Goal: Task Accomplishment & Management: Manage account settings

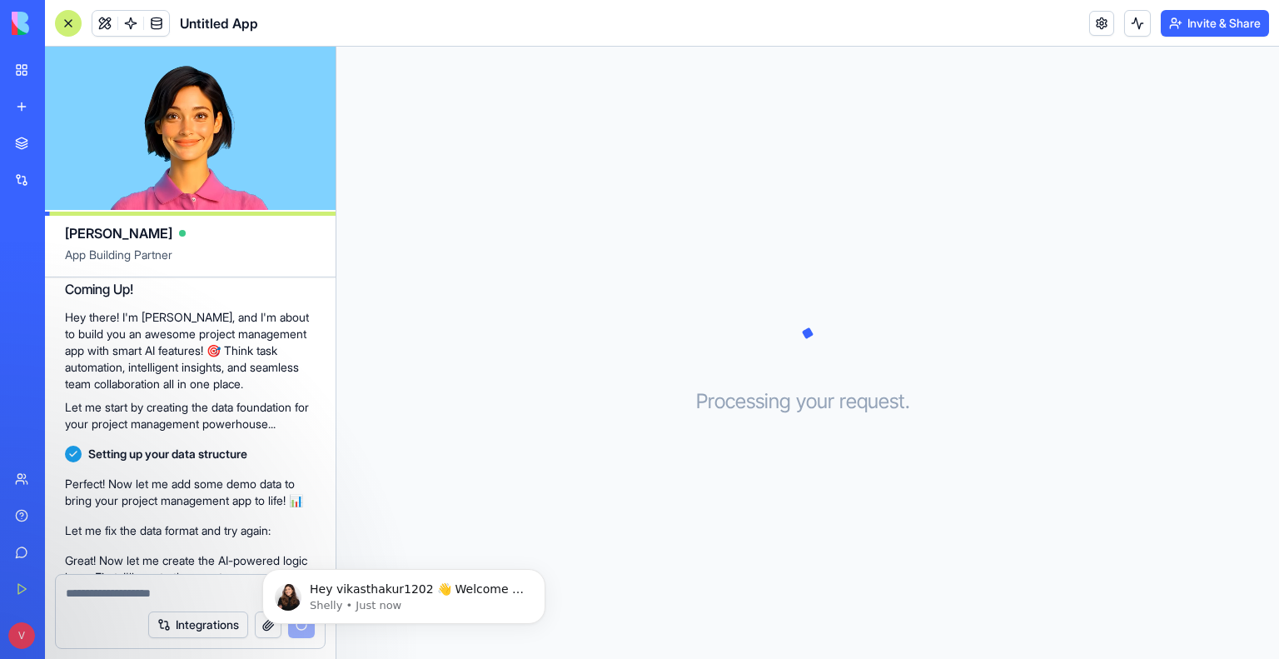
scroll to position [263, 0]
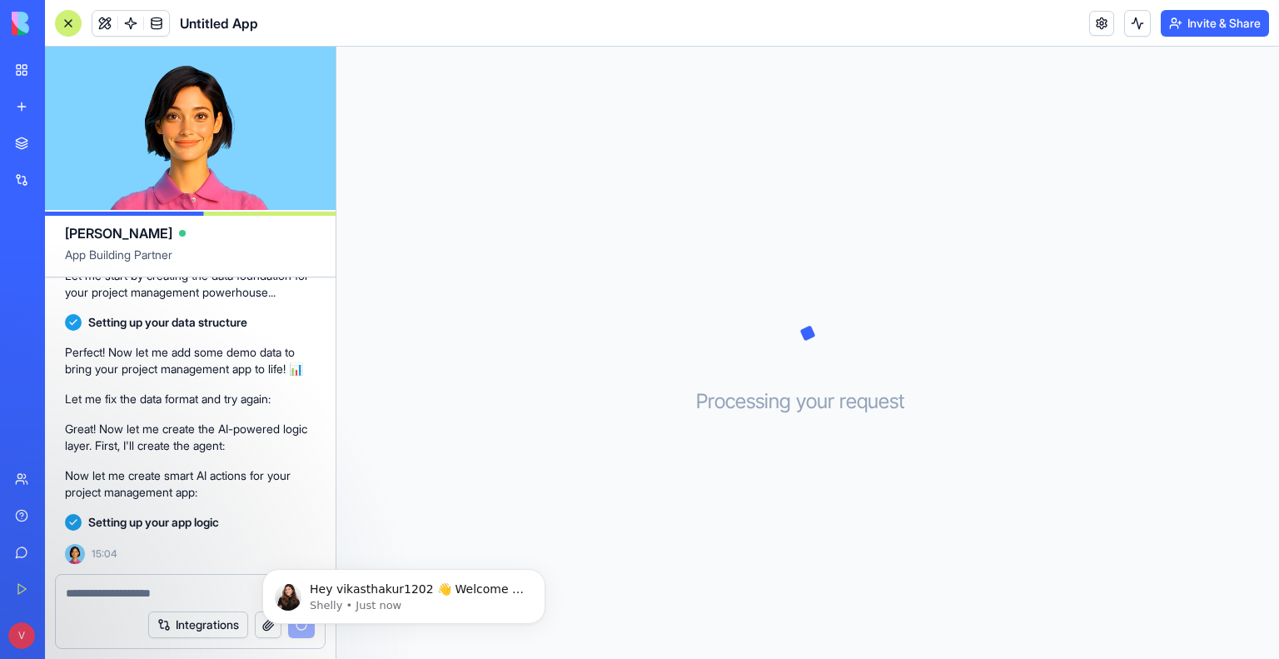
click at [126, 594] on textarea at bounding box center [190, 593] width 249 height 17
click at [458, 586] on p "Hey vikasthakur1202 👋 Welcome to Blocks 🙌 I'm here if you have any questions!" at bounding box center [417, 589] width 215 height 17
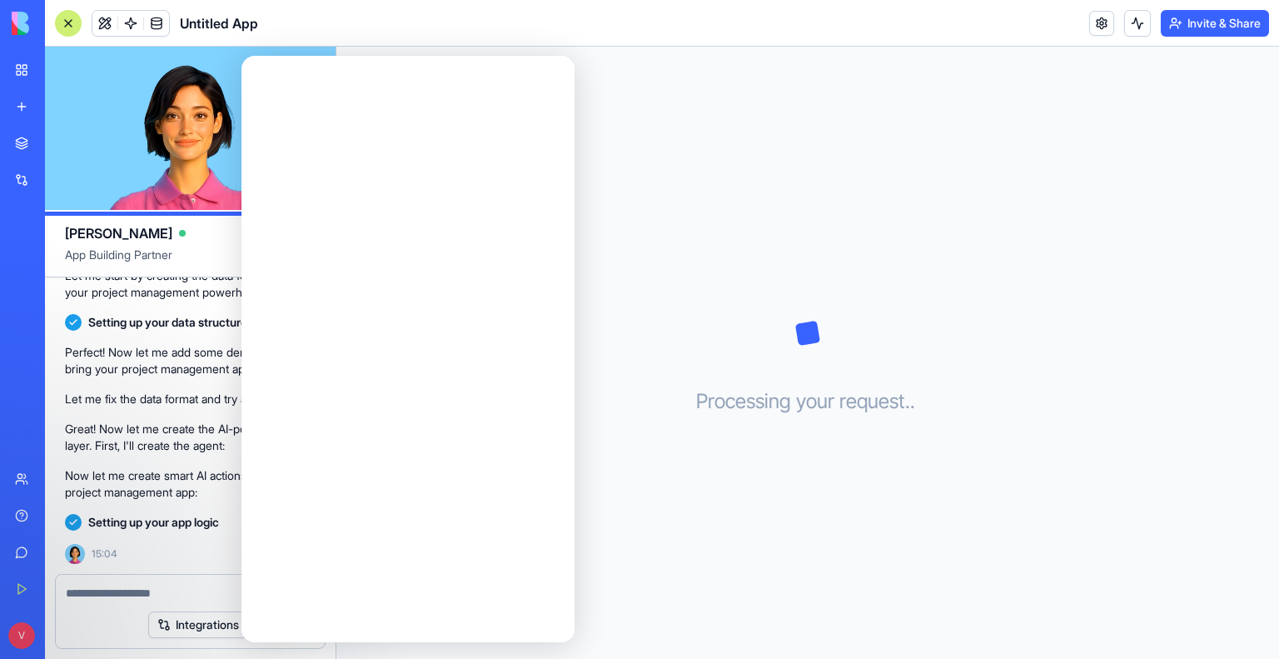
scroll to position [0, 0]
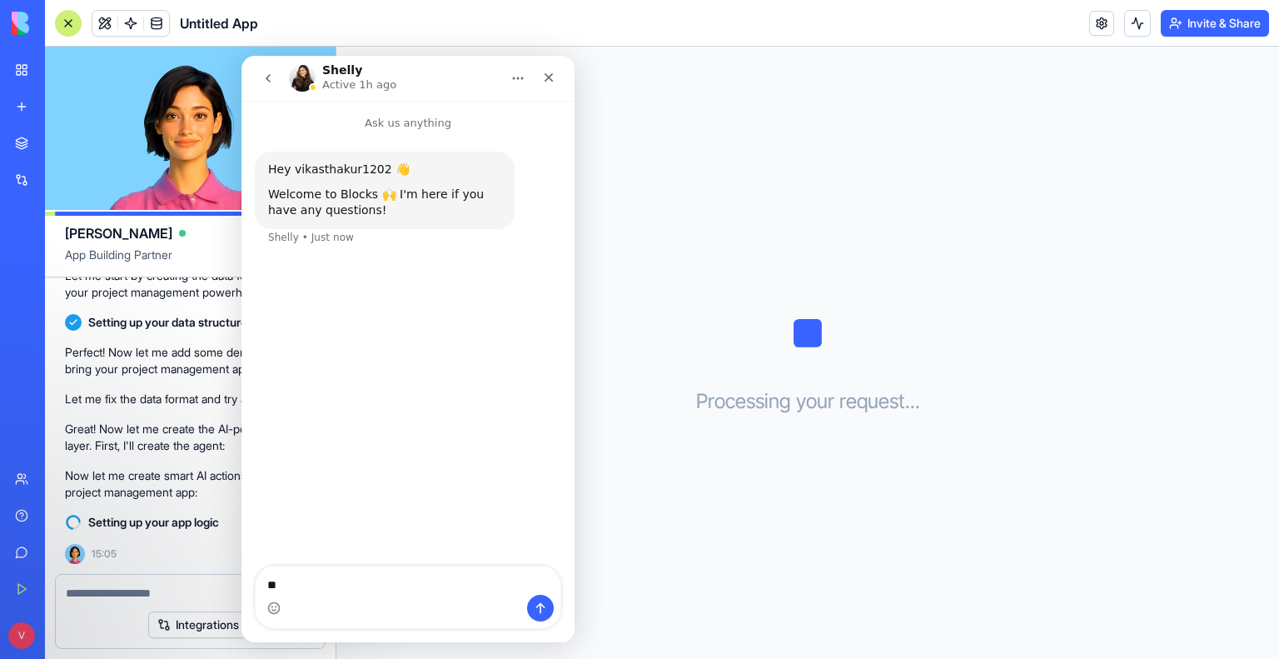
type textarea "*"
type textarea "**"
type textarea "********"
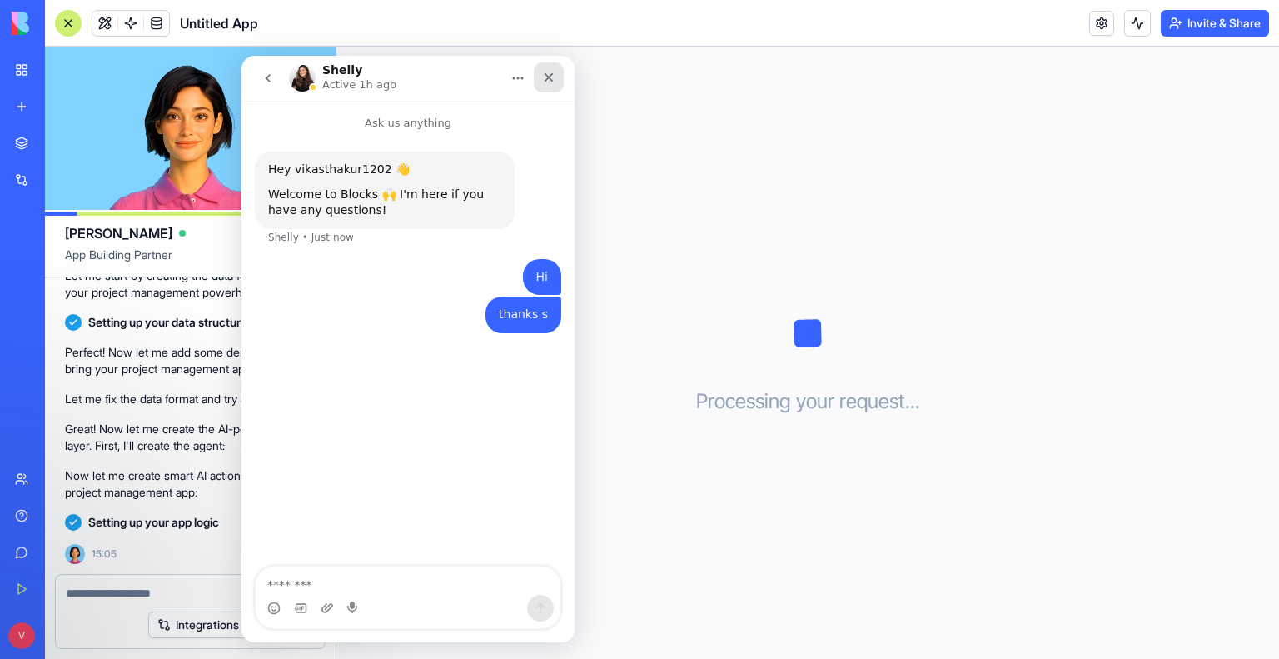
click at [556, 80] on div "Close" at bounding box center [549, 77] width 30 height 30
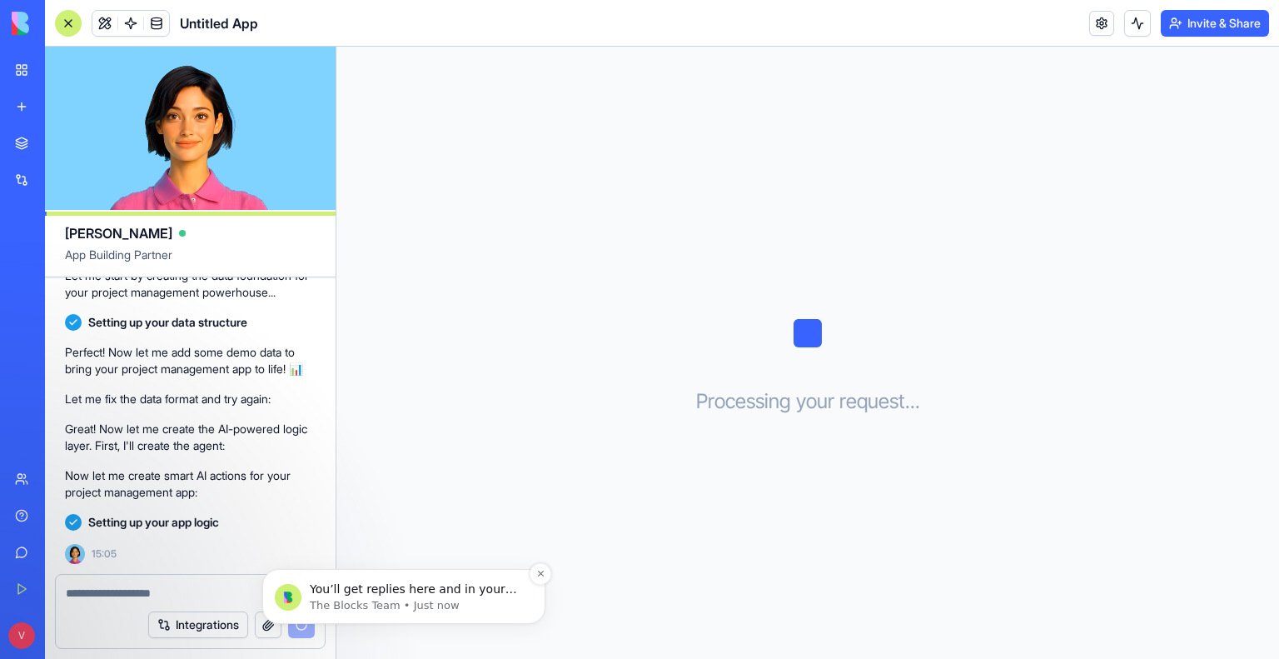
click at [410, 593] on p "You’ll get replies here and in your email: ✉️ [EMAIL_ADDRESS][DOMAIN_NAME] Our …" at bounding box center [417, 589] width 215 height 17
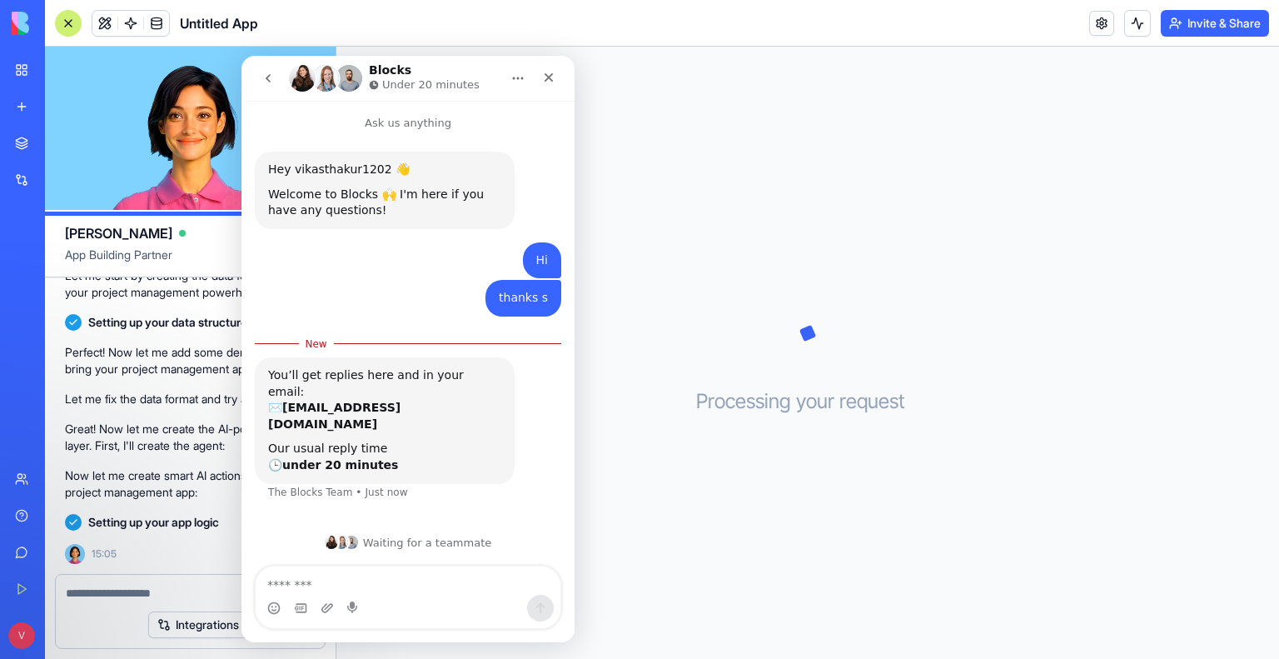
click at [353, 541] on img "Intercom messenger" at bounding box center [351, 542] width 13 height 13
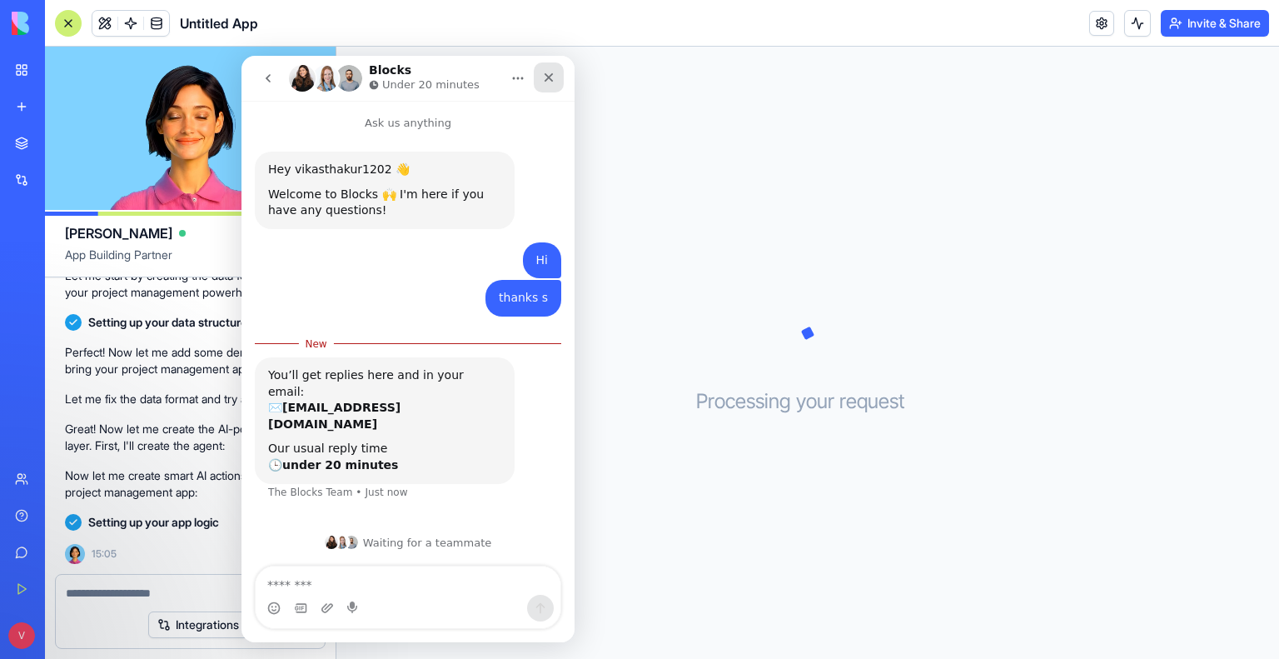
click at [548, 77] on icon "Close" at bounding box center [549, 77] width 9 height 9
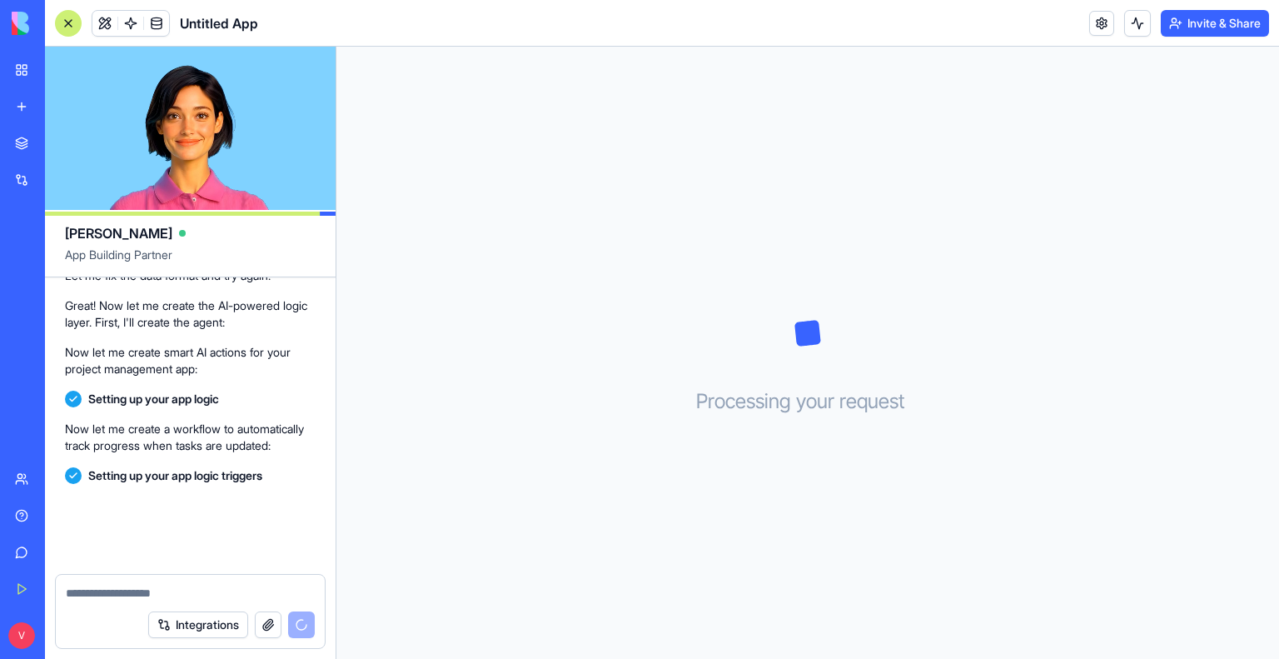
scroll to position [433, 0]
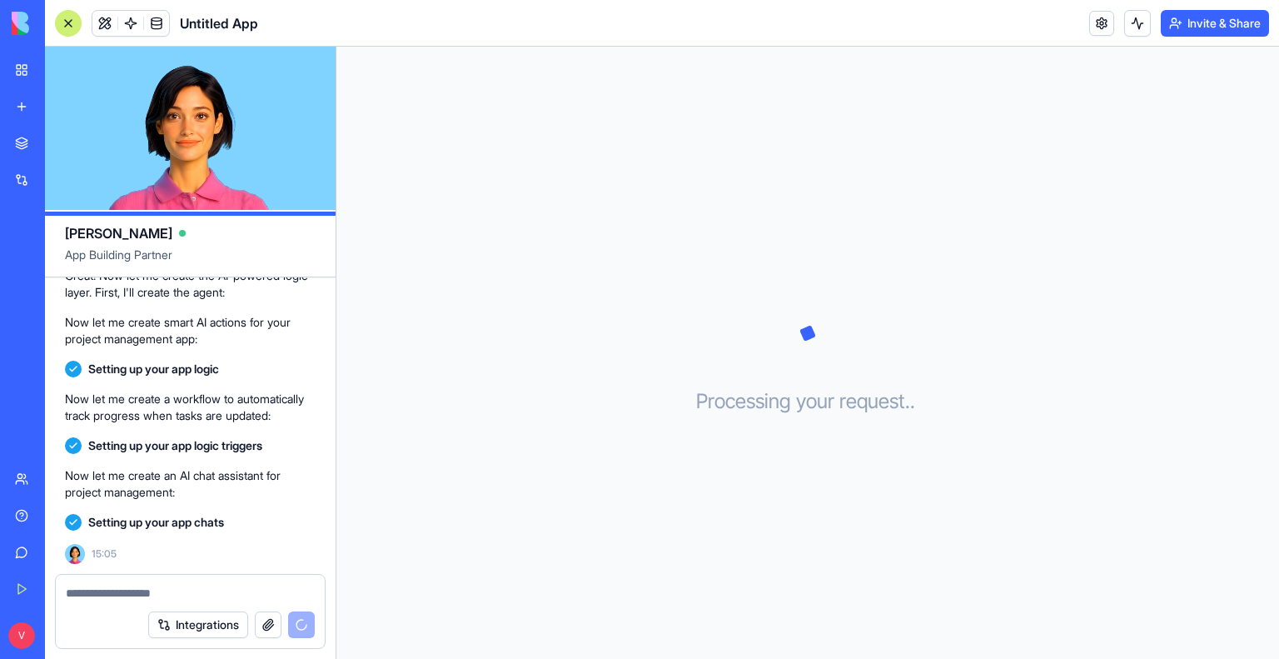
click at [193, 623] on button "Integrations" at bounding box center [198, 624] width 100 height 27
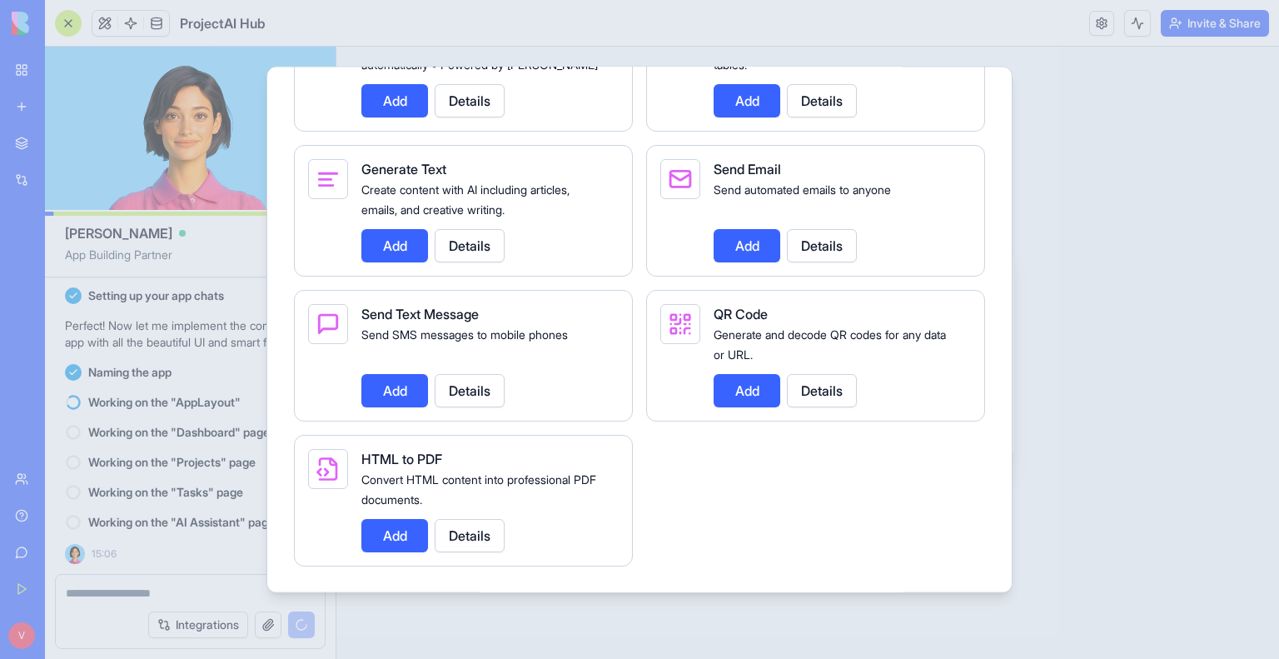
scroll to position [2390, 0]
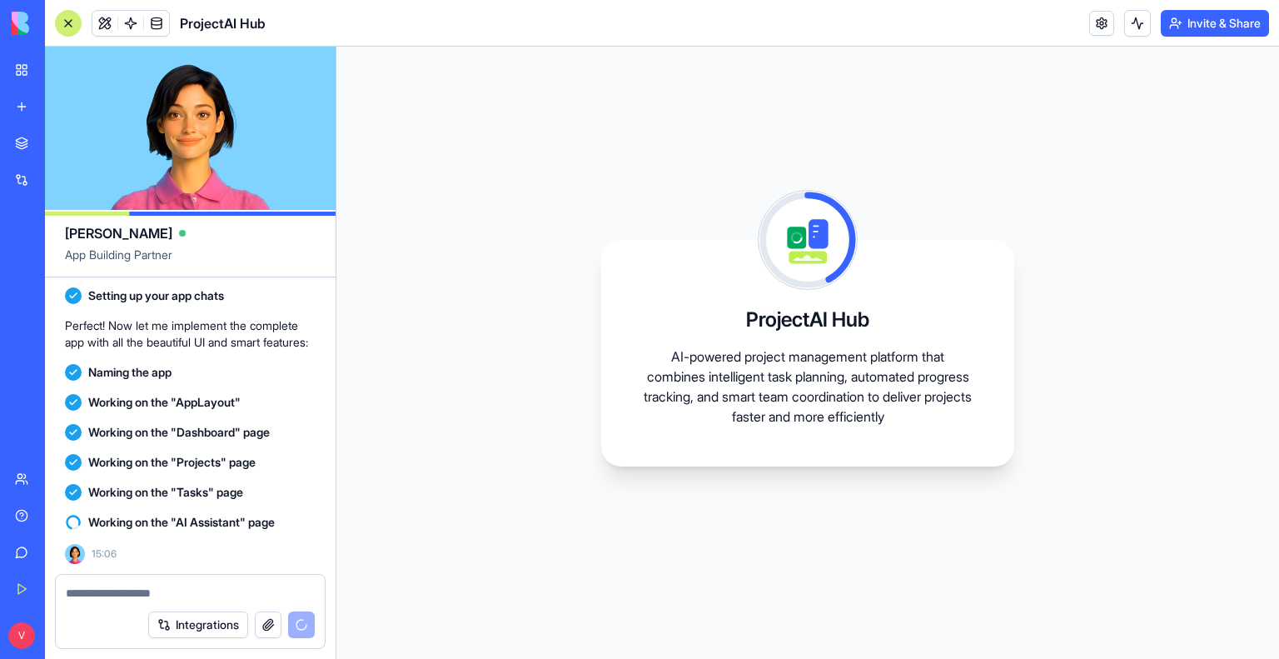
click at [206, 631] on button "Integrations" at bounding box center [198, 624] width 100 height 27
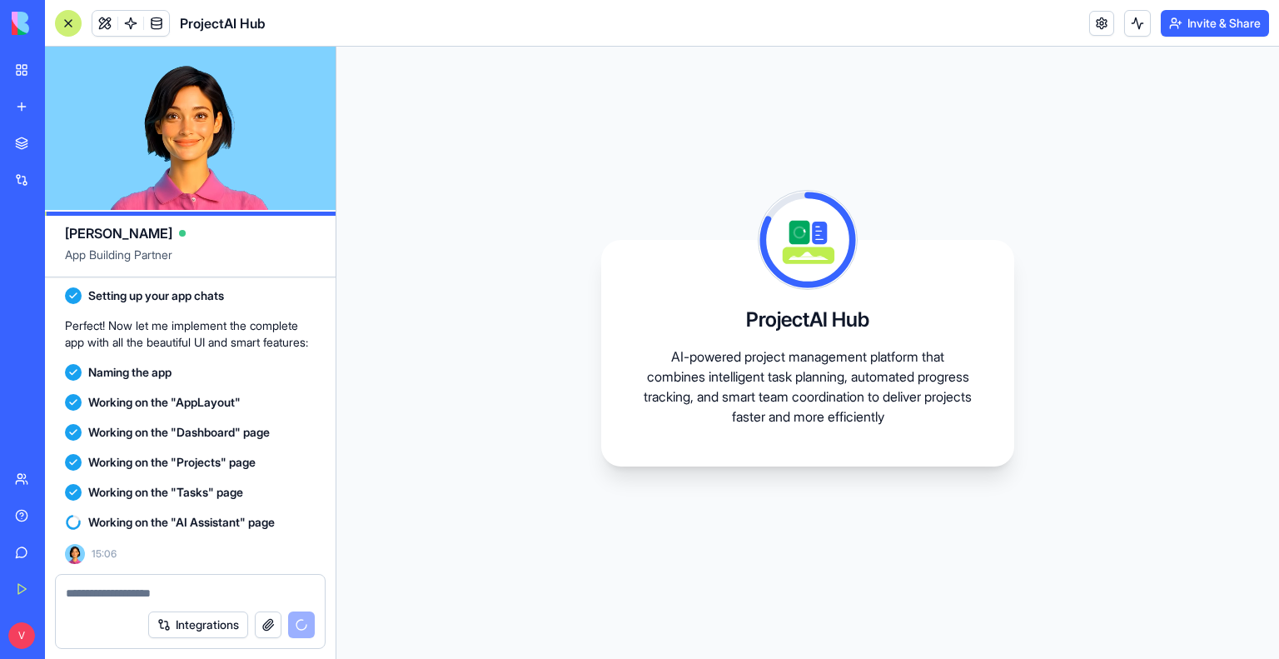
click at [206, 631] on button "Integrations" at bounding box center [198, 624] width 100 height 27
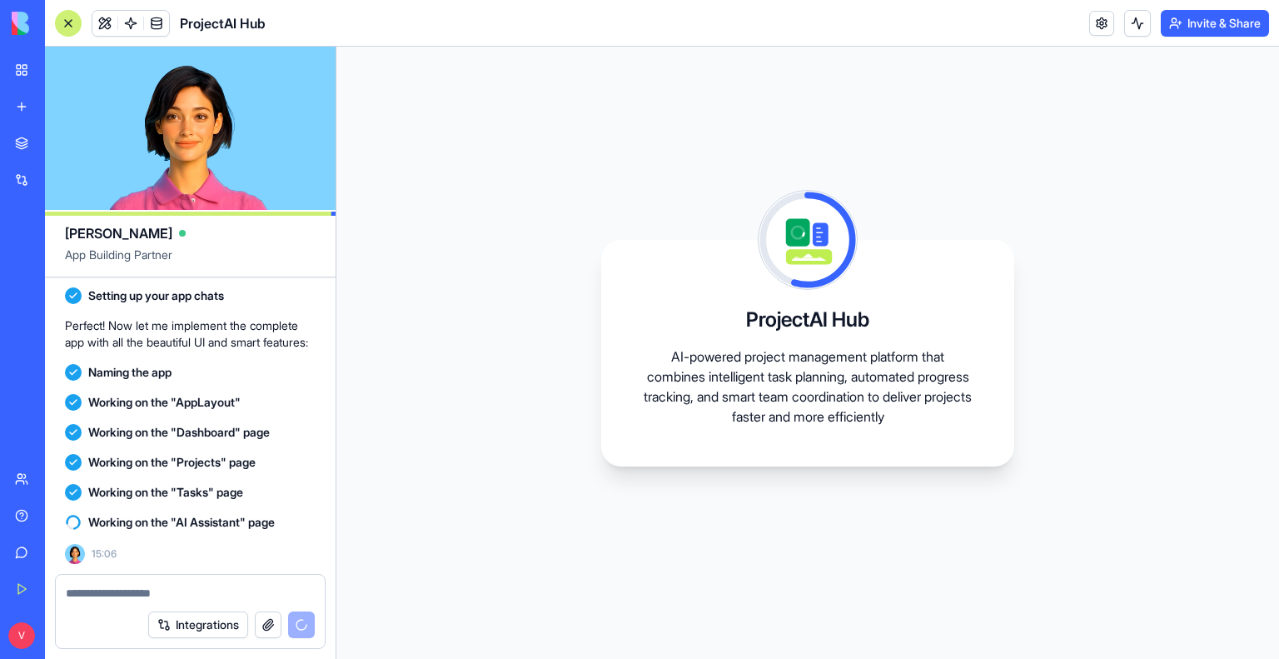
click at [220, 637] on button "Integrations" at bounding box center [198, 624] width 100 height 27
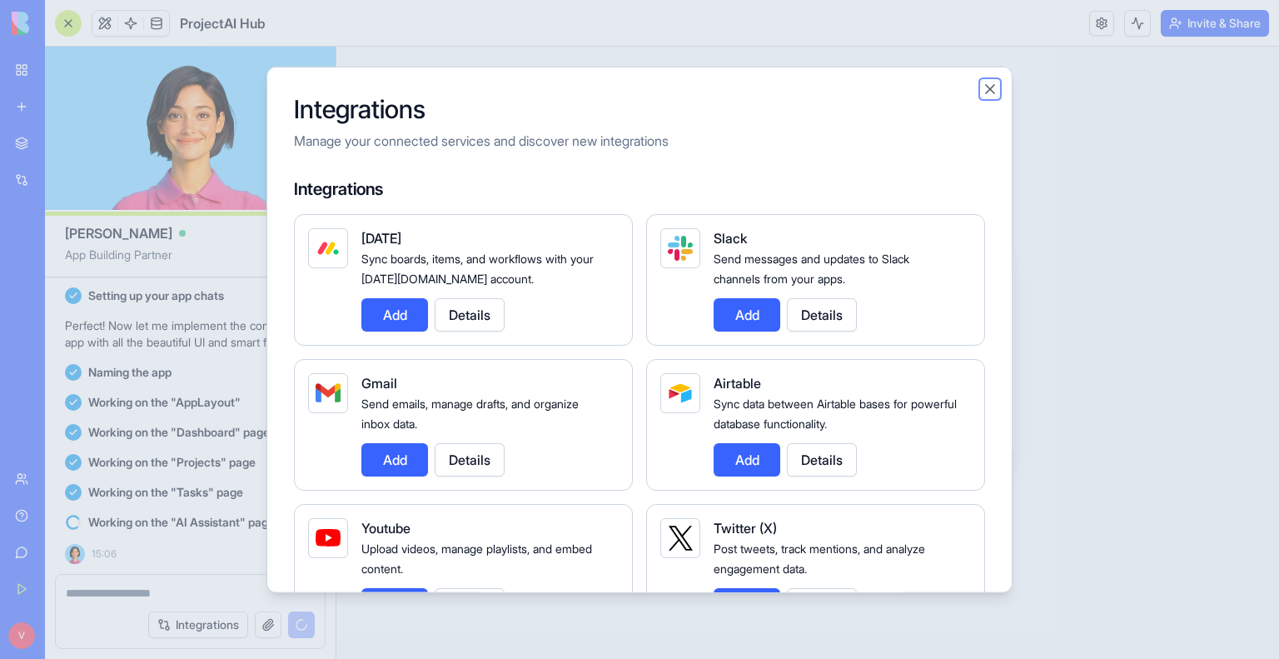
click at [989, 86] on button "Close" at bounding box center [990, 88] width 17 height 17
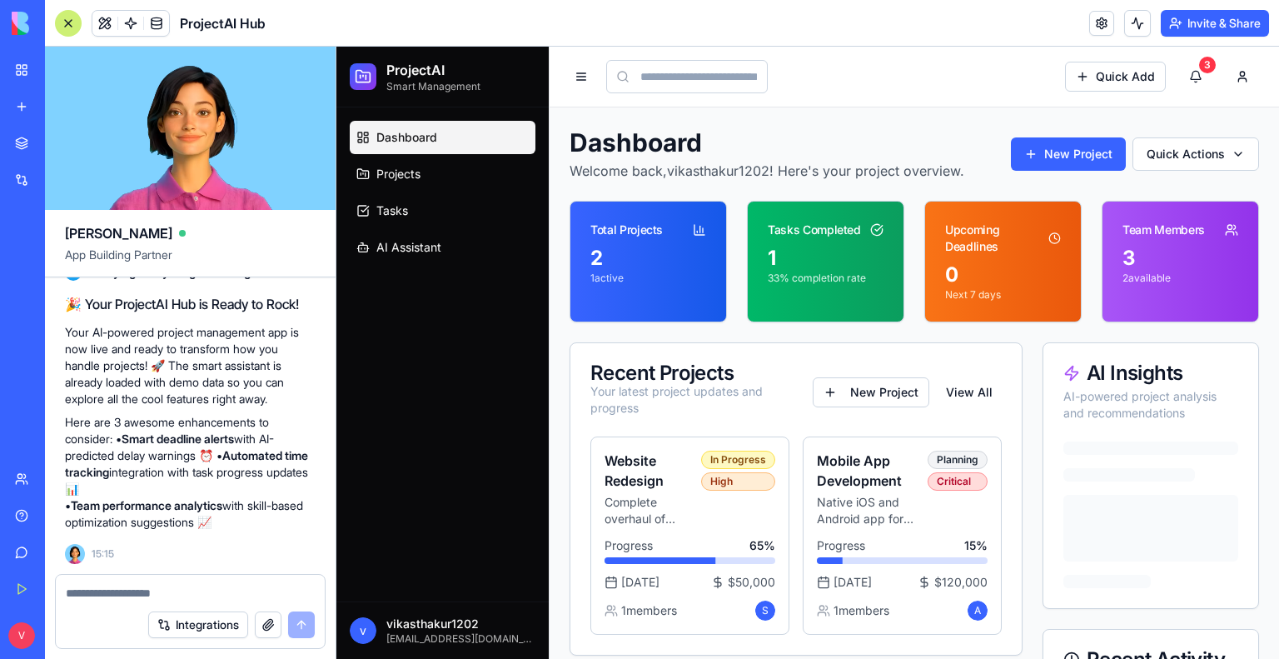
click at [634, 258] on div "2" at bounding box center [649, 258] width 116 height 27
click at [409, 167] on span "Projects" at bounding box center [398, 174] width 44 height 17
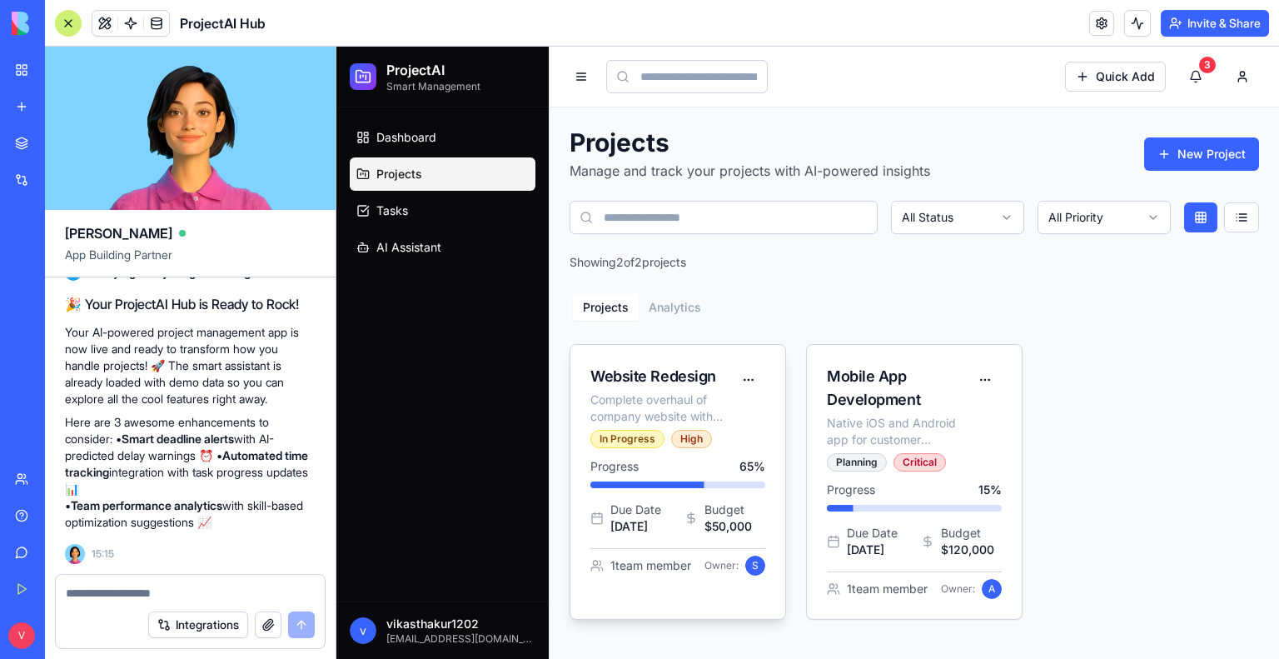
click at [645, 405] on div "Complete overhaul of company website with modern design and improved UX" at bounding box center [662, 407] width 142 height 33
click at [750, 376] on html "ProjectAI Smart Management Dashboard Projects Tasks AI Assistant v vikasthakur1…" at bounding box center [807, 353] width 943 height 612
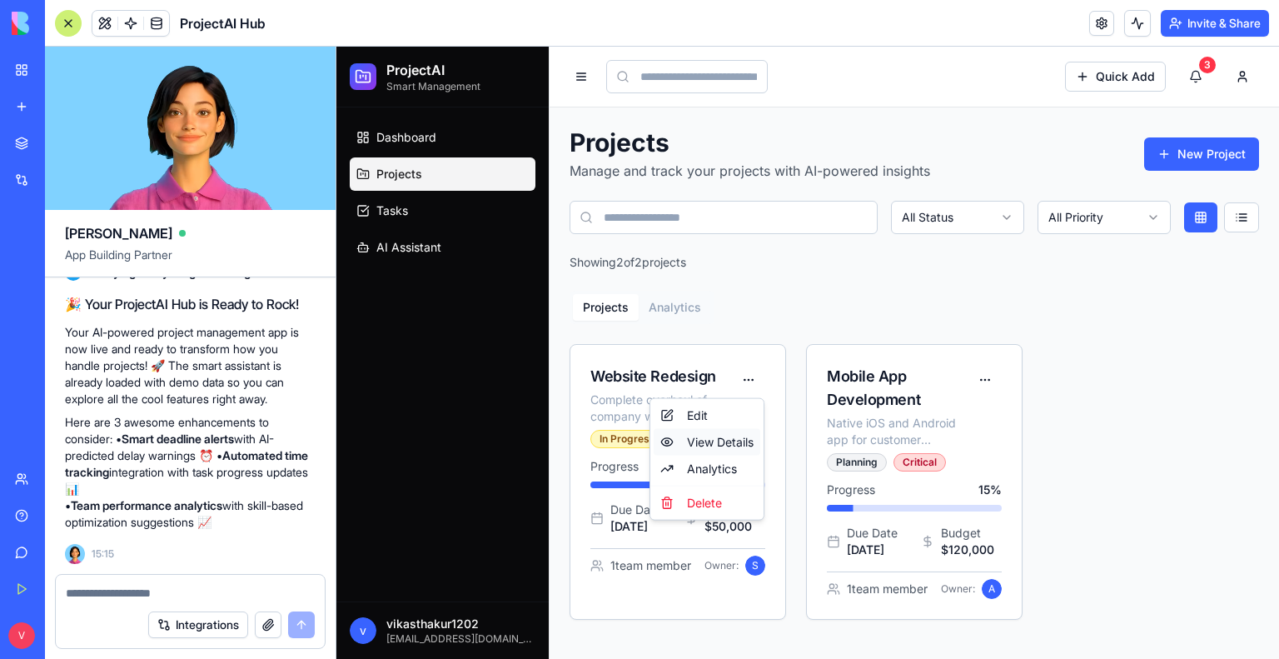
click at [718, 445] on div "View Details" at bounding box center [707, 442] width 107 height 27
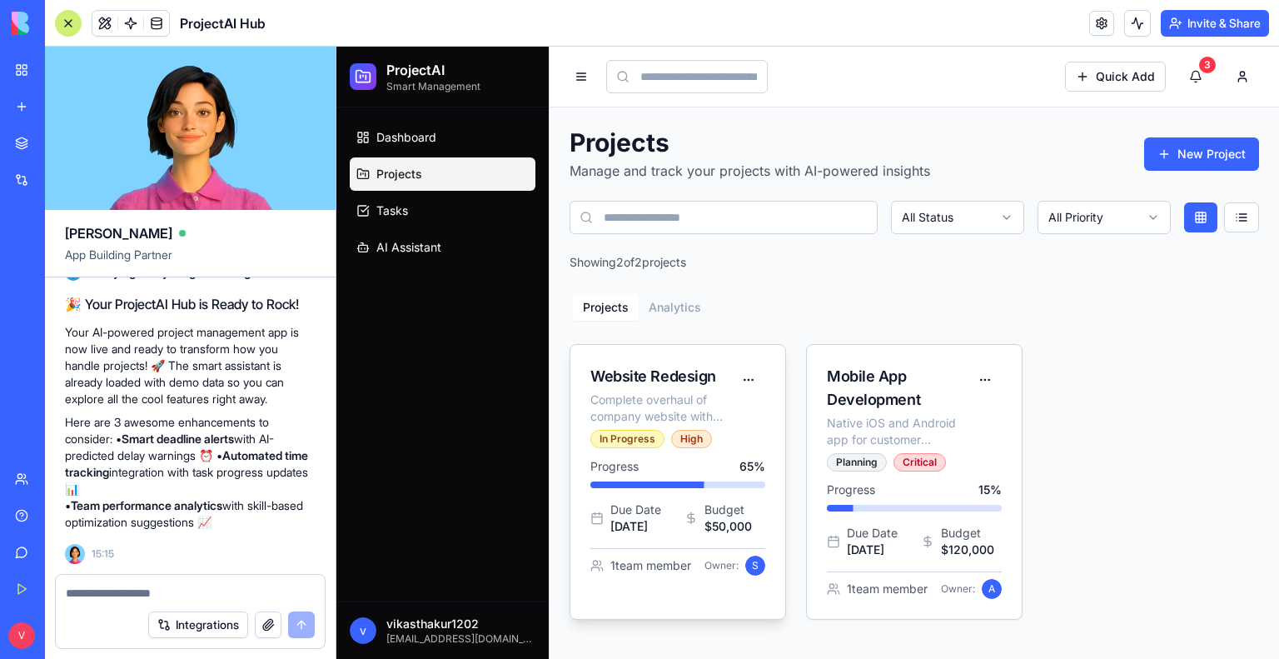
click at [678, 553] on div "Progress 65 % Due Date [DATE] Budget $50,000 1 team member Owner: S" at bounding box center [678, 526] width 215 height 137
click at [651, 574] on span "1 team member" at bounding box center [651, 565] width 81 height 17
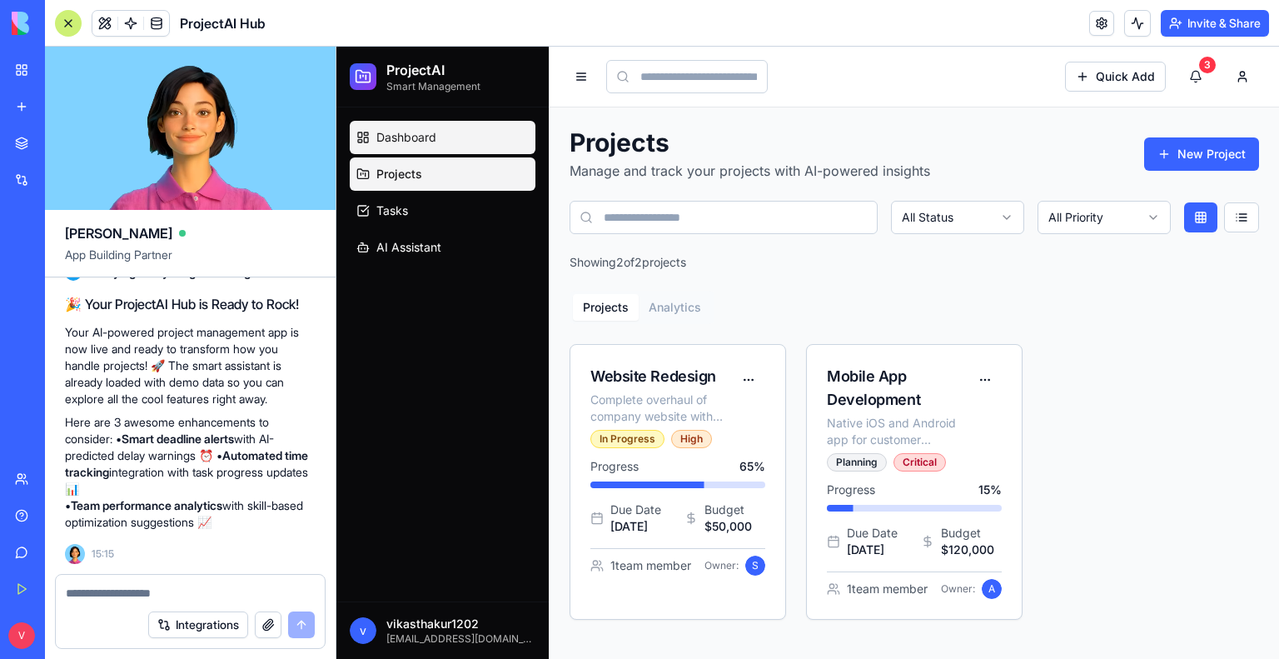
click at [406, 147] on link "Dashboard" at bounding box center [443, 137] width 186 height 33
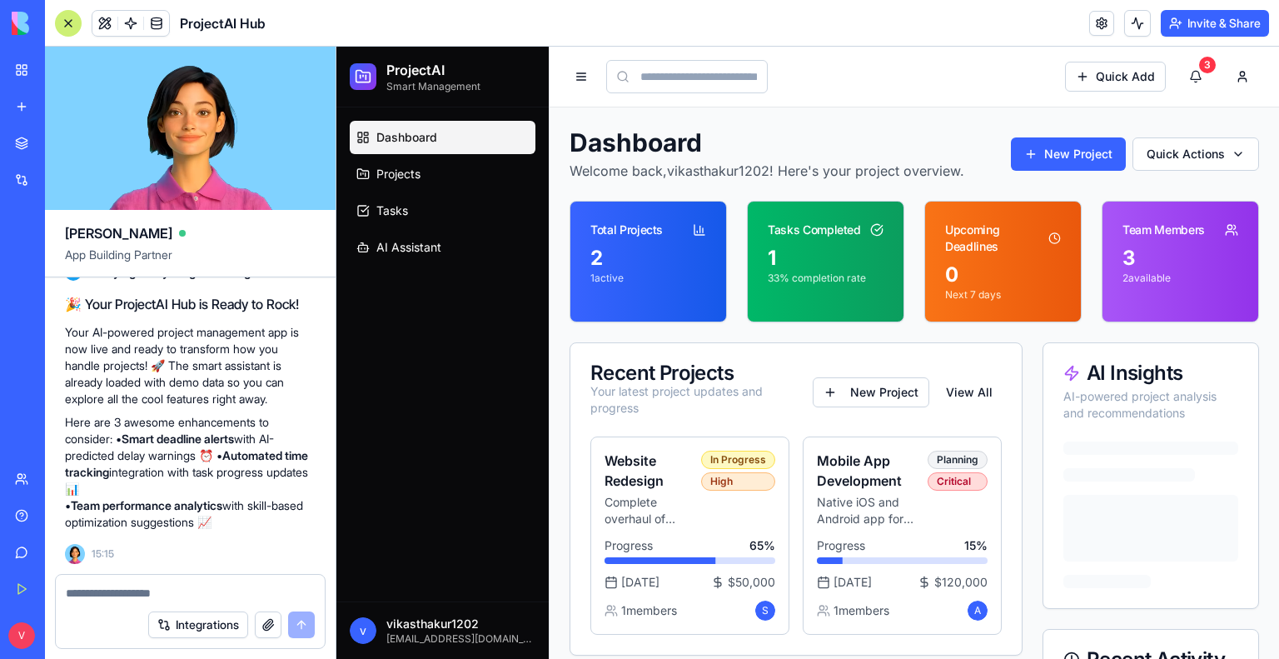
click at [1029, 252] on div "Upcoming Deadlines" at bounding box center [996, 238] width 103 height 33
click at [702, 229] on icon at bounding box center [699, 229] width 13 height 13
click at [873, 227] on icon at bounding box center [876, 229] width 13 height 13
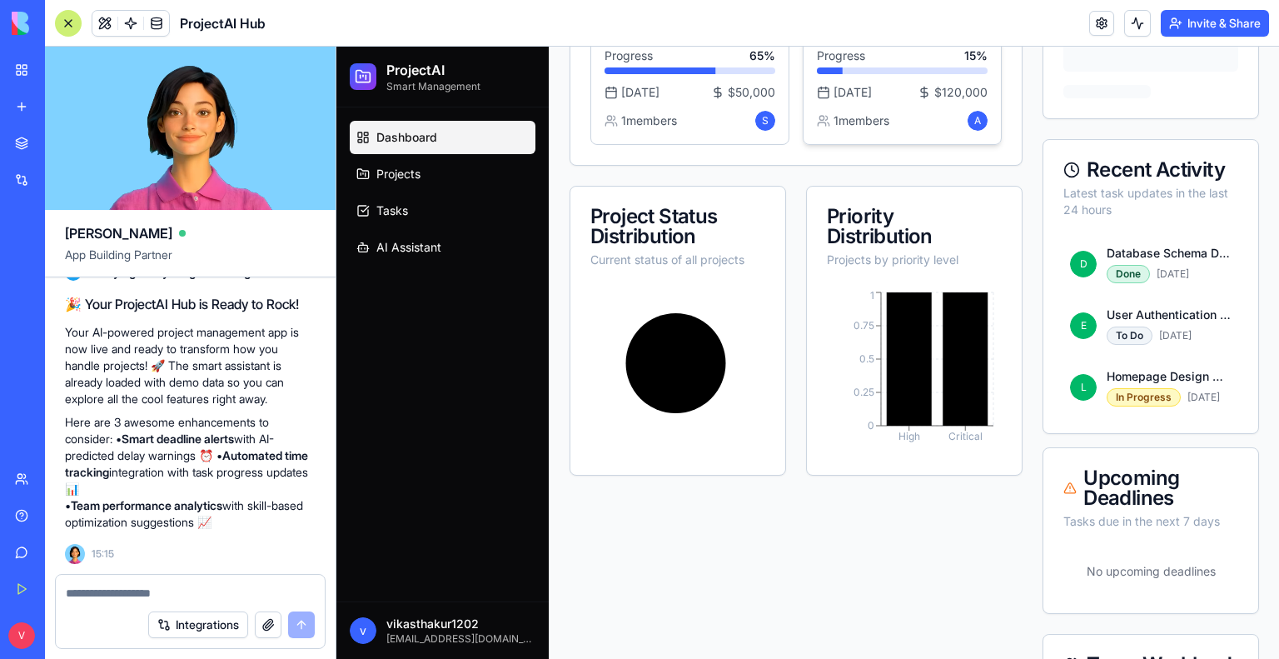
scroll to position [490, 0]
click at [867, 231] on div "Priority Distribution" at bounding box center [914, 227] width 175 height 40
drag, startPoint x: 893, startPoint y: 239, endPoint x: 880, endPoint y: 239, distance: 12.5
click at [880, 239] on div "Priority Distribution" at bounding box center [914, 227] width 175 height 40
click at [954, 227] on div "Priority Distribution" at bounding box center [914, 227] width 175 height 40
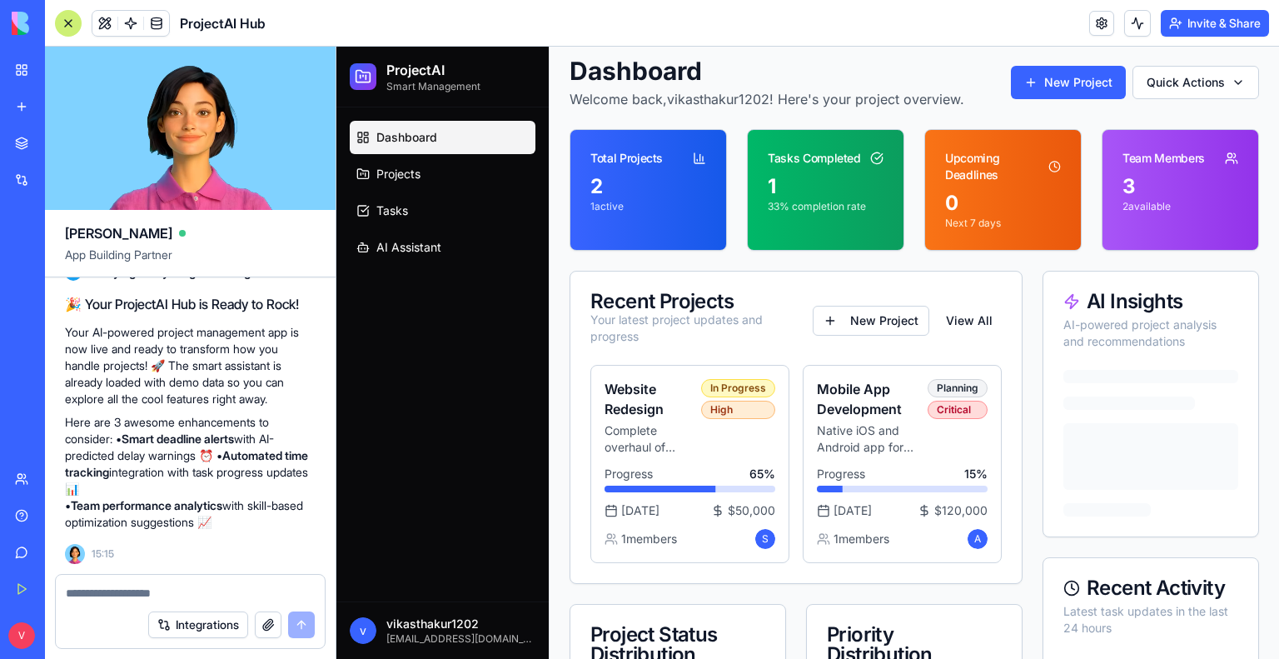
scroll to position [0, 0]
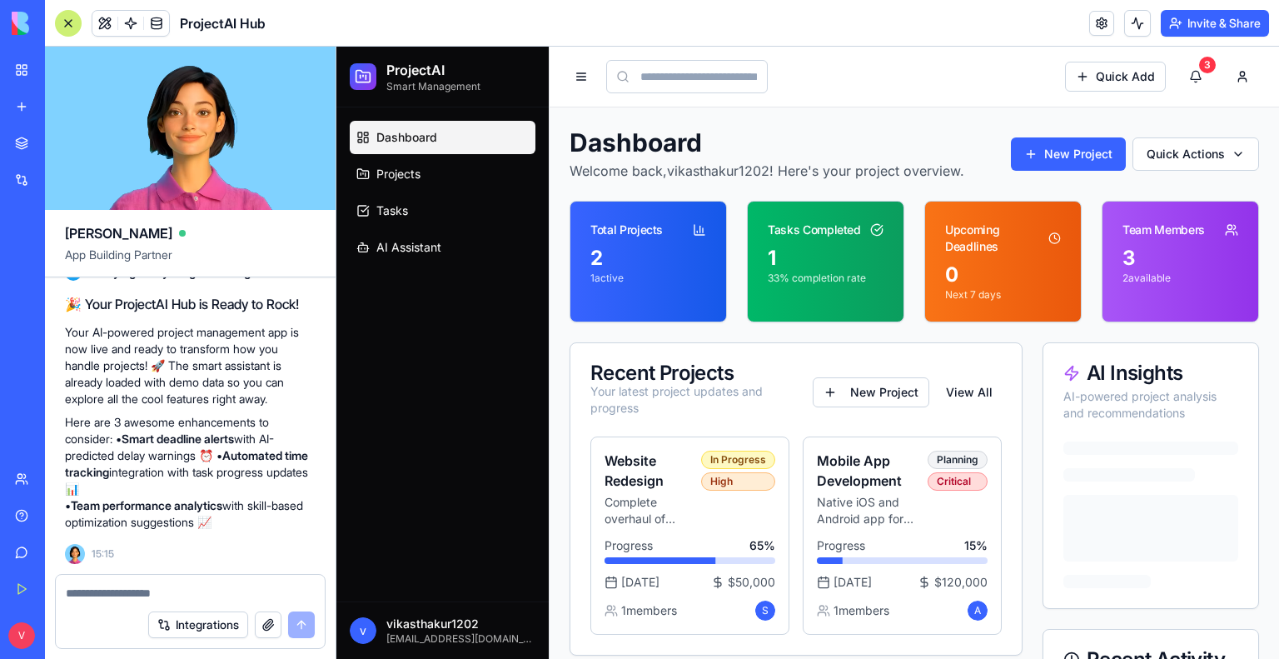
click at [73, 22] on div at bounding box center [68, 23] width 27 height 27
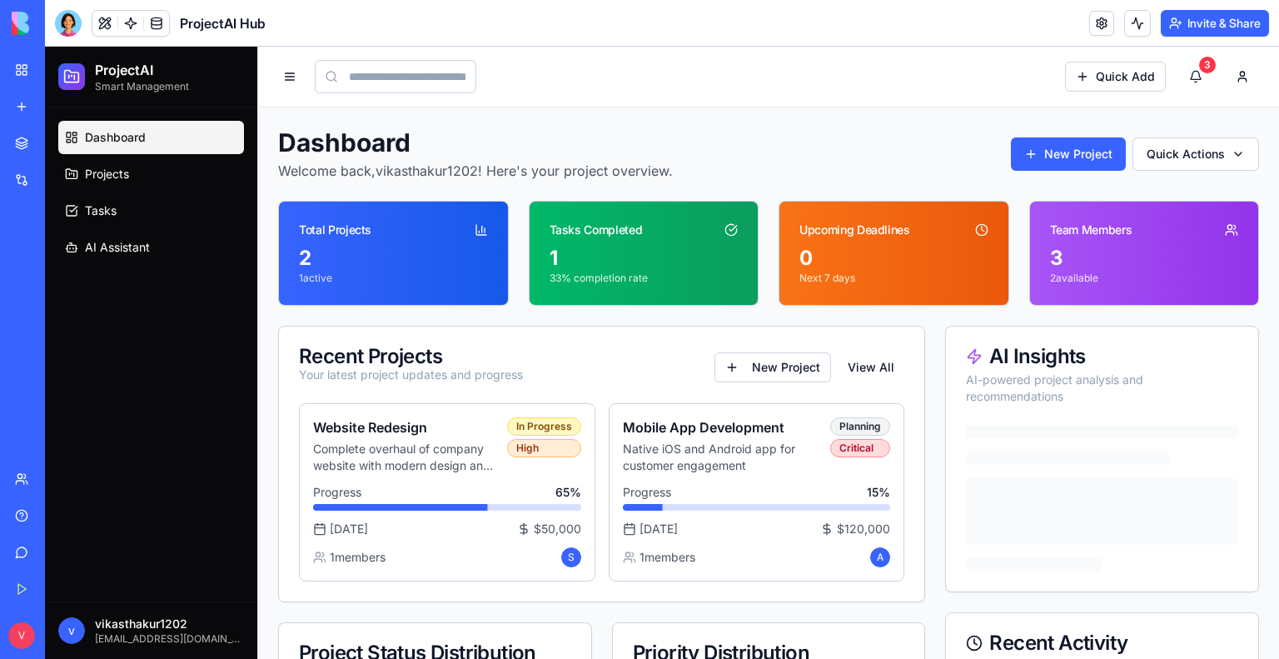
click at [64, 635] on span "v" at bounding box center [71, 630] width 27 height 27
click at [77, 618] on span "v" at bounding box center [71, 630] width 27 height 27
click at [1187, 72] on button "3" at bounding box center [1195, 76] width 33 height 33
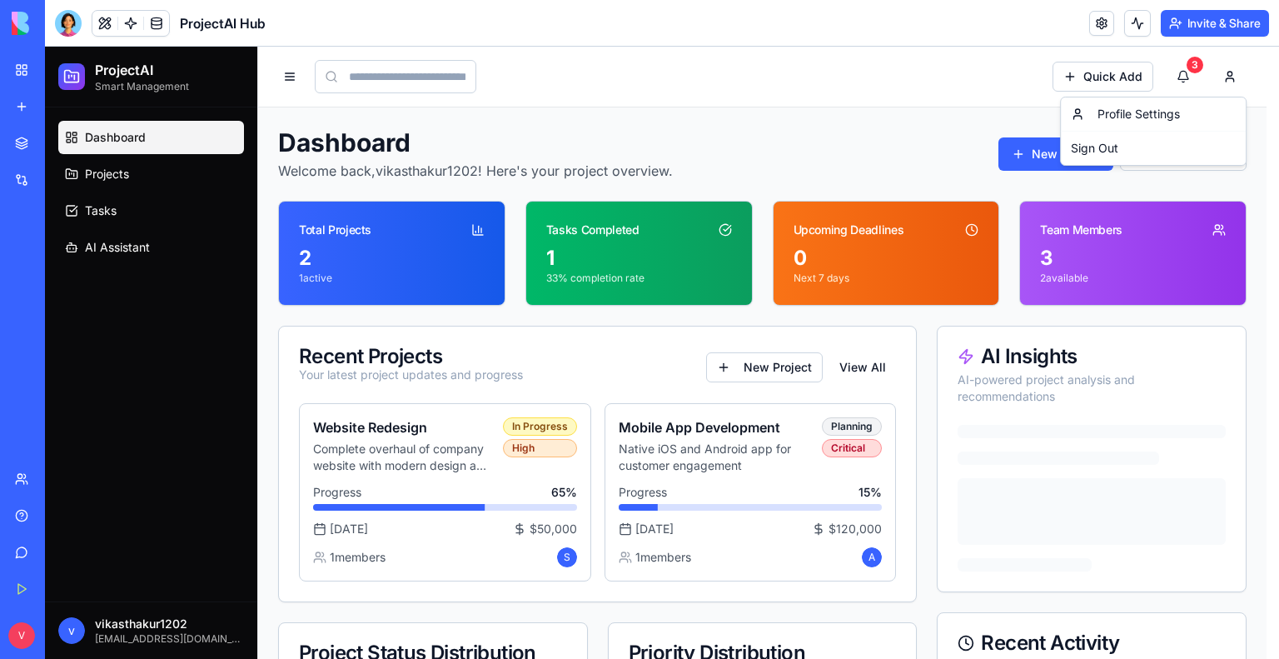
click at [14, 70] on link "My Workspace" at bounding box center [38, 69] width 67 height 33
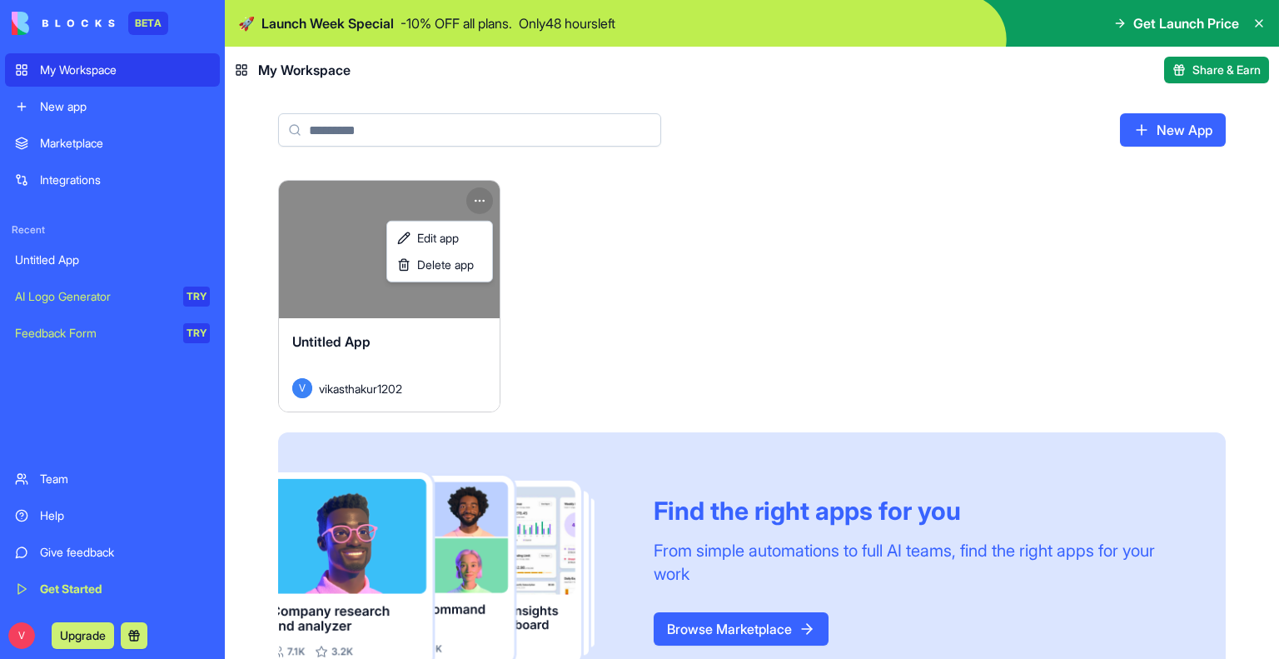
click at [485, 192] on html "BETA My Workspace New app Marketplace Integrations Recent Untitled App AI Logo …" at bounding box center [639, 329] width 1279 height 659
click at [447, 272] on span "Delete app" at bounding box center [445, 265] width 57 height 17
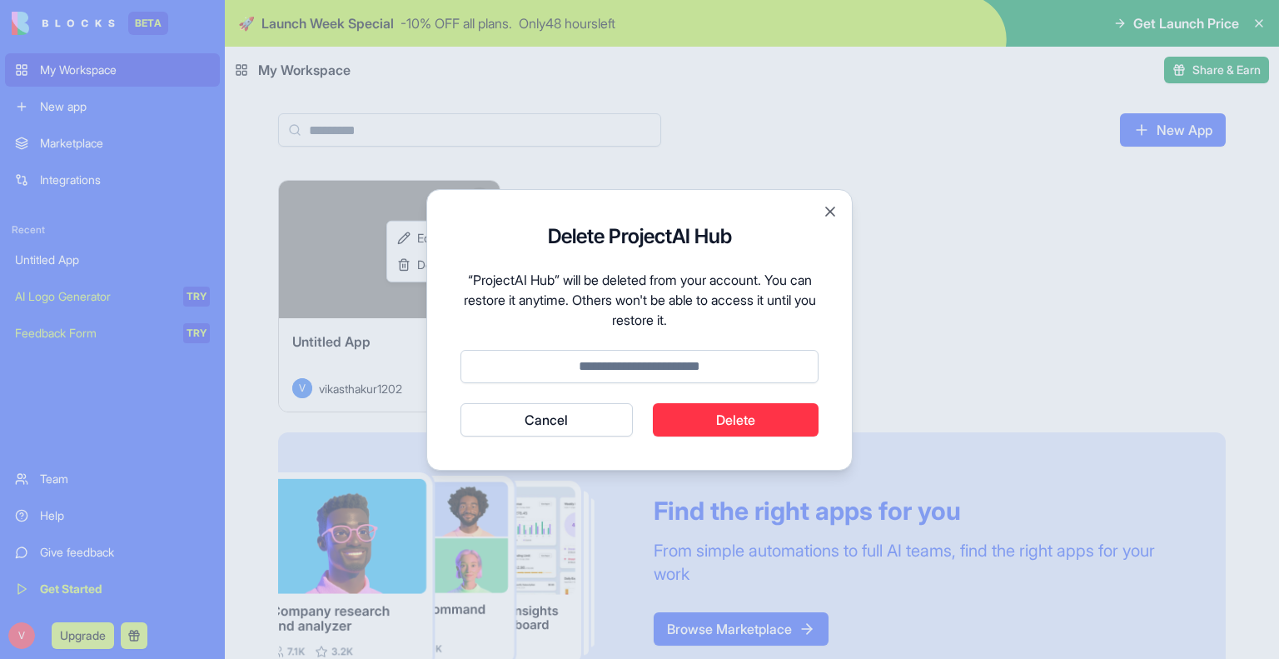
click at [566, 419] on button "Cancel" at bounding box center [547, 419] width 172 height 33
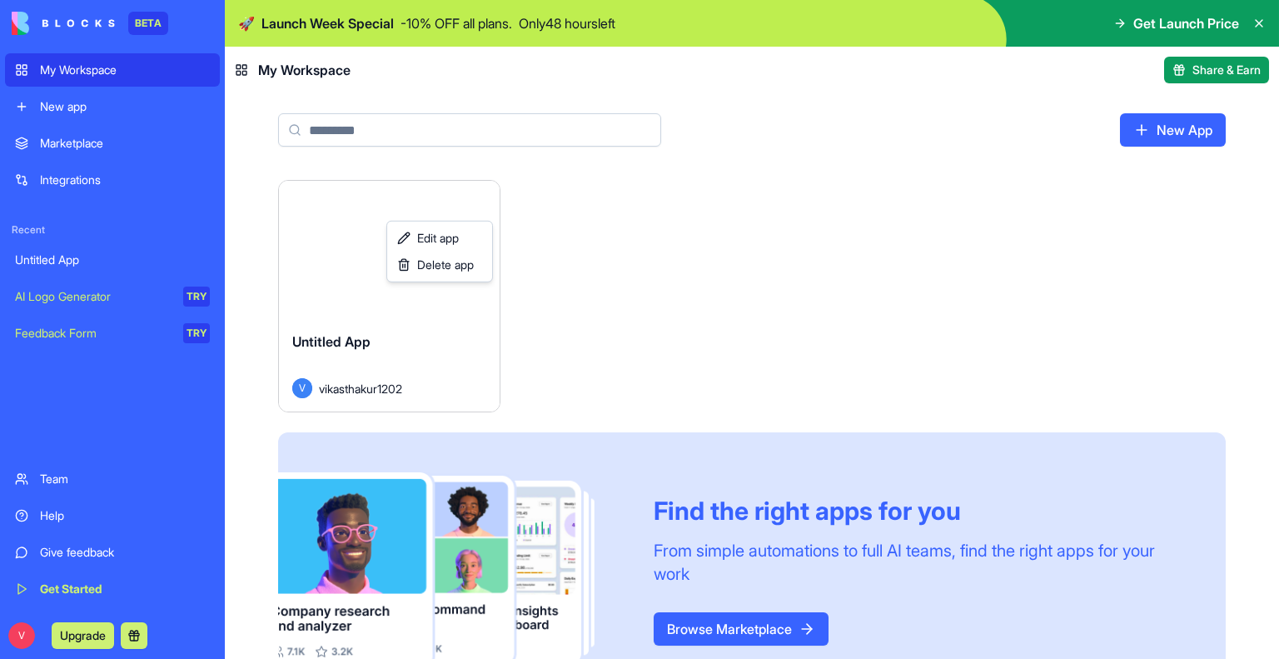
click at [433, 213] on html "BETA My Workspace New app Marketplace Integrations Recent Untitled App AI Logo …" at bounding box center [639, 329] width 1279 height 659
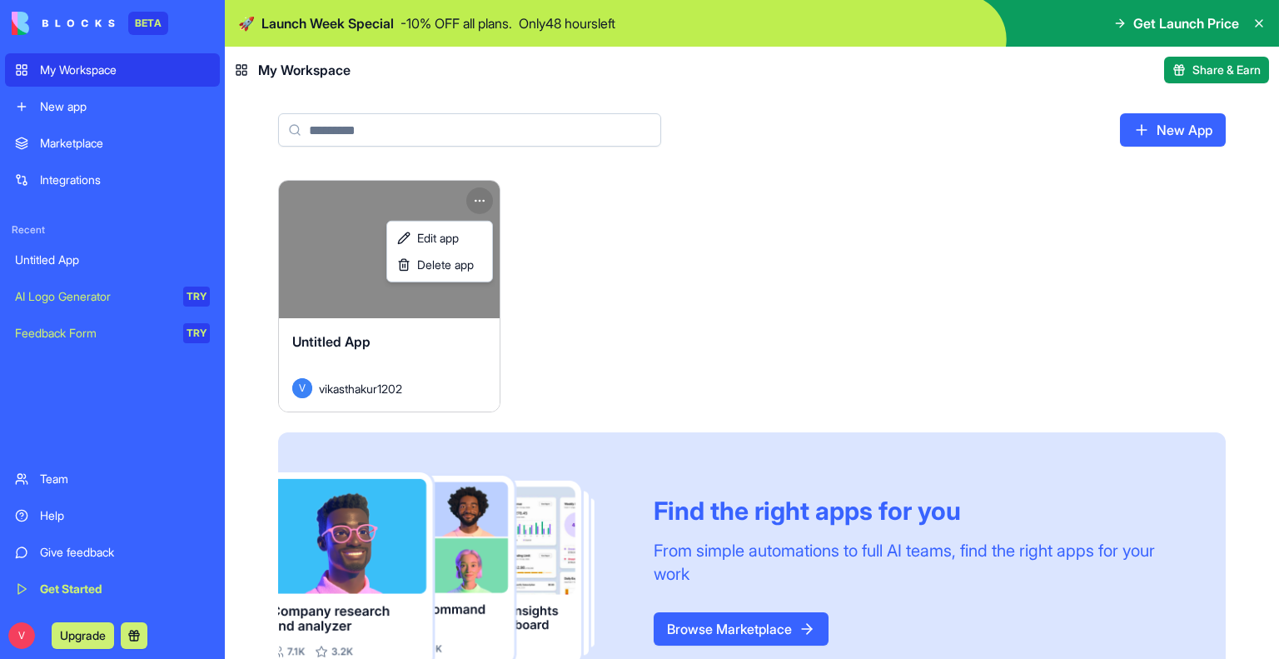
click at [479, 196] on html "BETA My Workspace New app Marketplace Integrations Recent Untitled App AI Logo …" at bounding box center [639, 329] width 1279 height 659
click at [467, 266] on span "Delete app" at bounding box center [445, 265] width 57 height 17
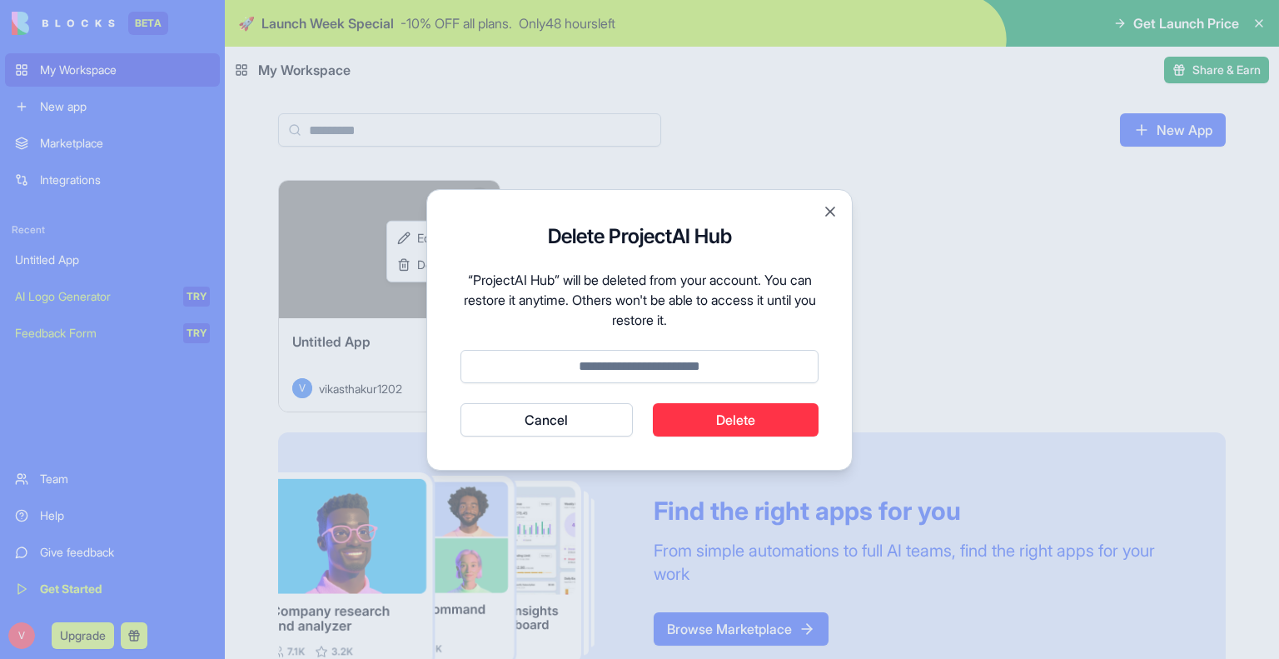
click at [742, 423] on button "Delete" at bounding box center [736, 419] width 167 height 33
type input "******"
click at [742, 423] on button "Delete" at bounding box center [736, 419] width 167 height 33
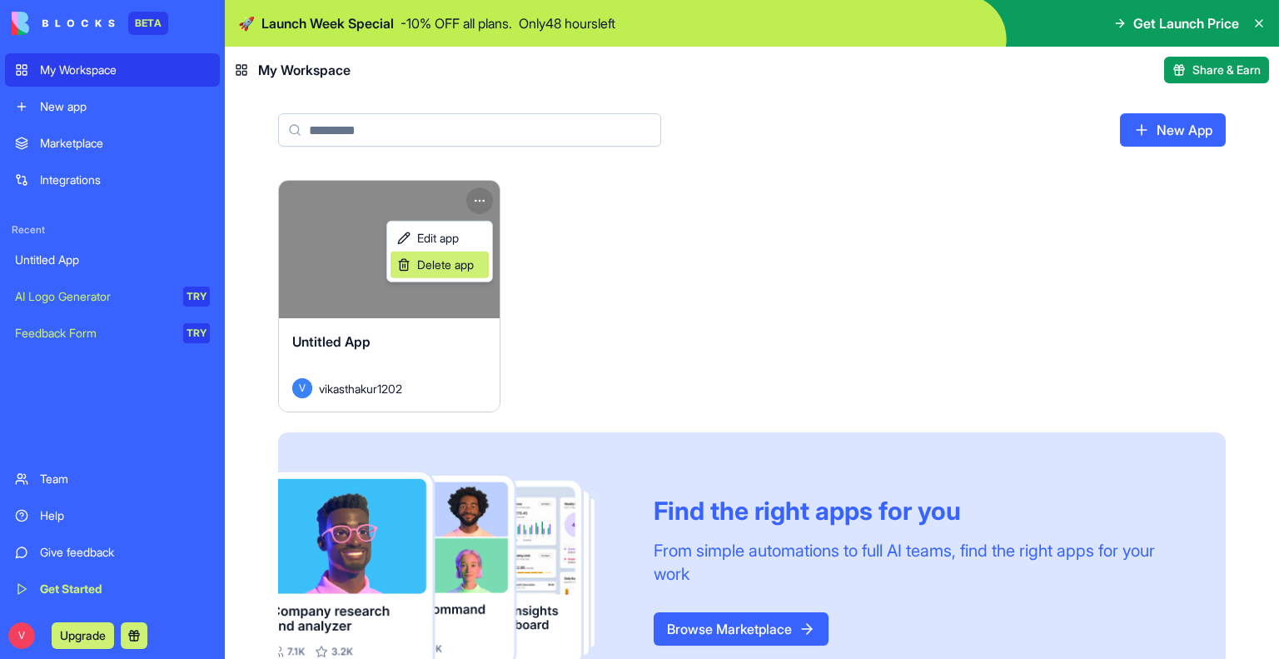
click at [458, 267] on span "Delete app" at bounding box center [445, 265] width 57 height 17
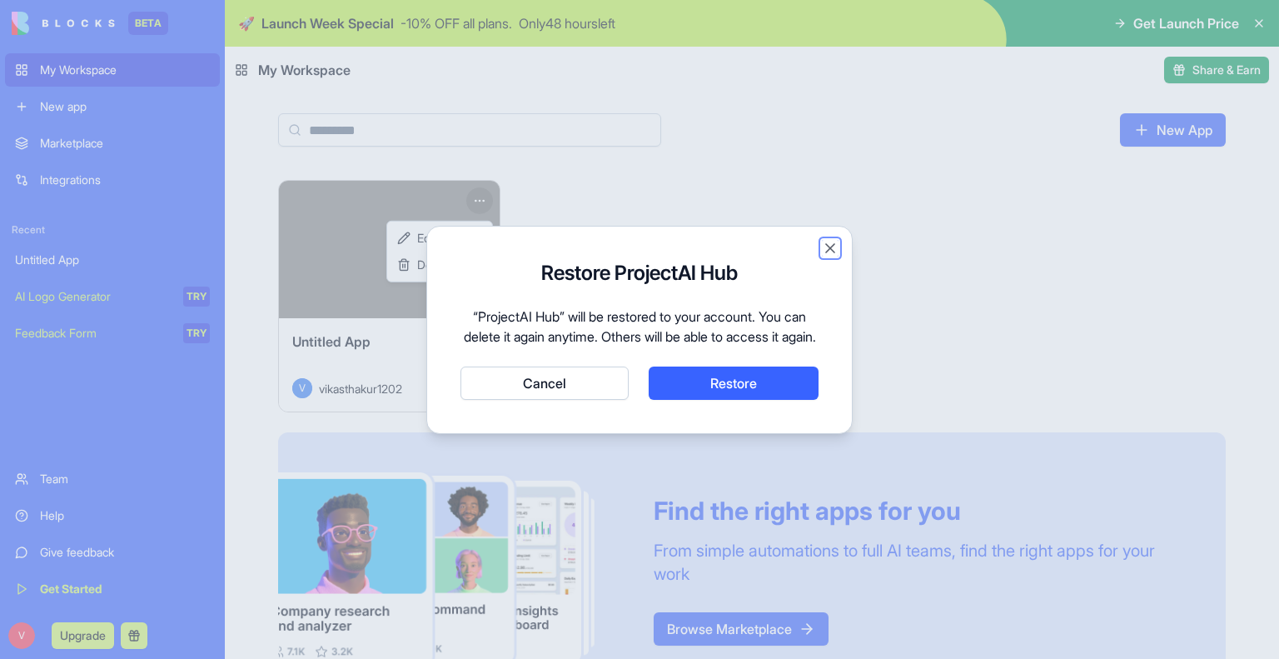
click at [833, 240] on button "Close" at bounding box center [830, 248] width 17 height 17
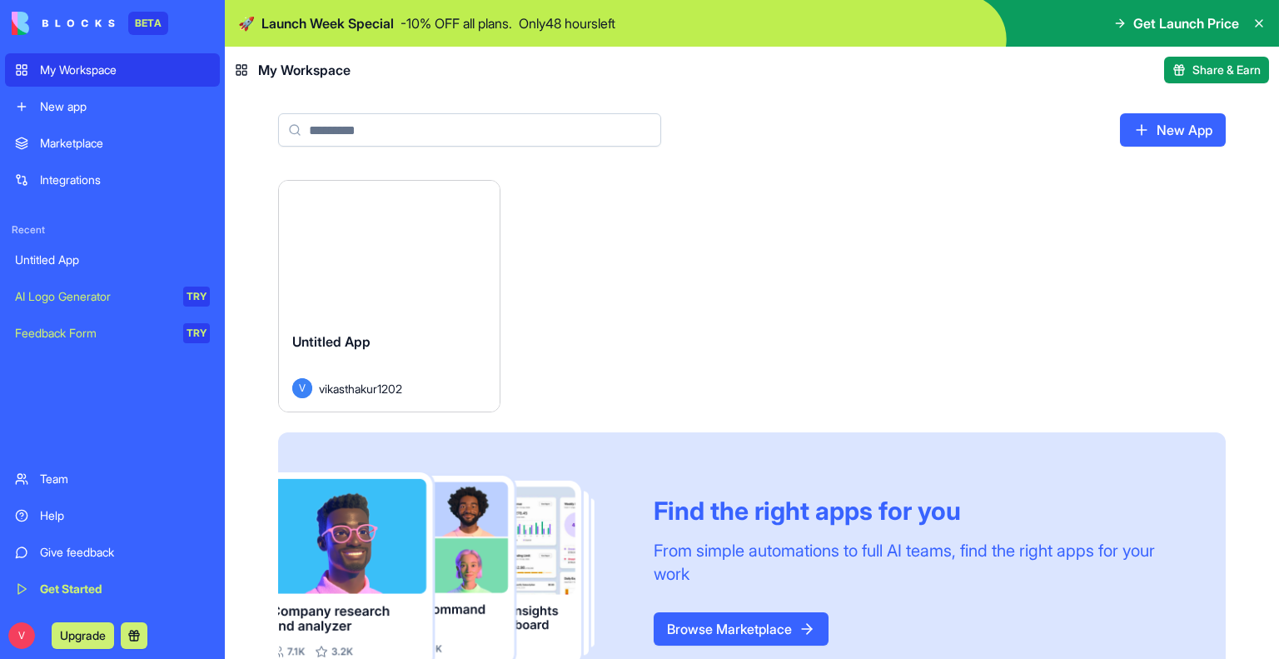
click at [707, 289] on html "BETA My Workspace New app Marketplace Integrations Recent Untitled App AI Logo …" at bounding box center [639, 329] width 1279 height 659
click at [617, 268] on div "Launch Untitled App V vikasthakur1202 Find the right apps for you From simple a…" at bounding box center [752, 444] width 948 height 529
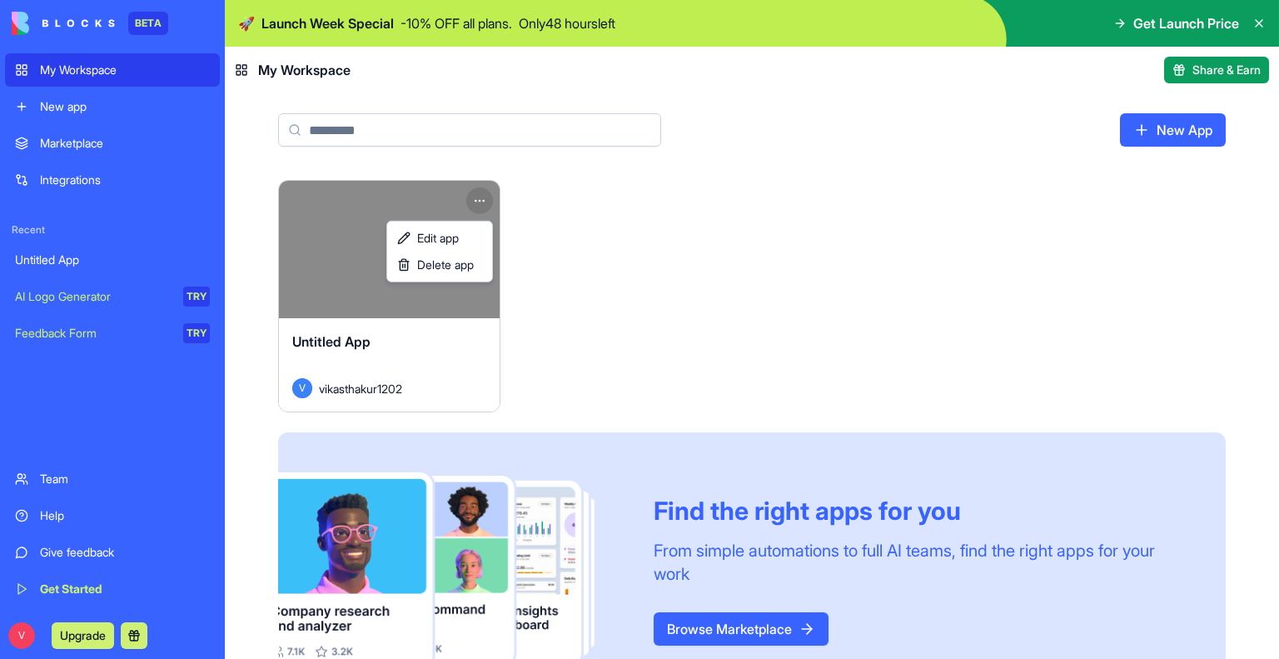
click at [479, 199] on html "BETA My Workspace New app Marketplace Integrations Recent Untitled App AI Logo …" at bounding box center [639, 329] width 1279 height 659
click at [444, 267] on span "Delete app" at bounding box center [445, 265] width 57 height 17
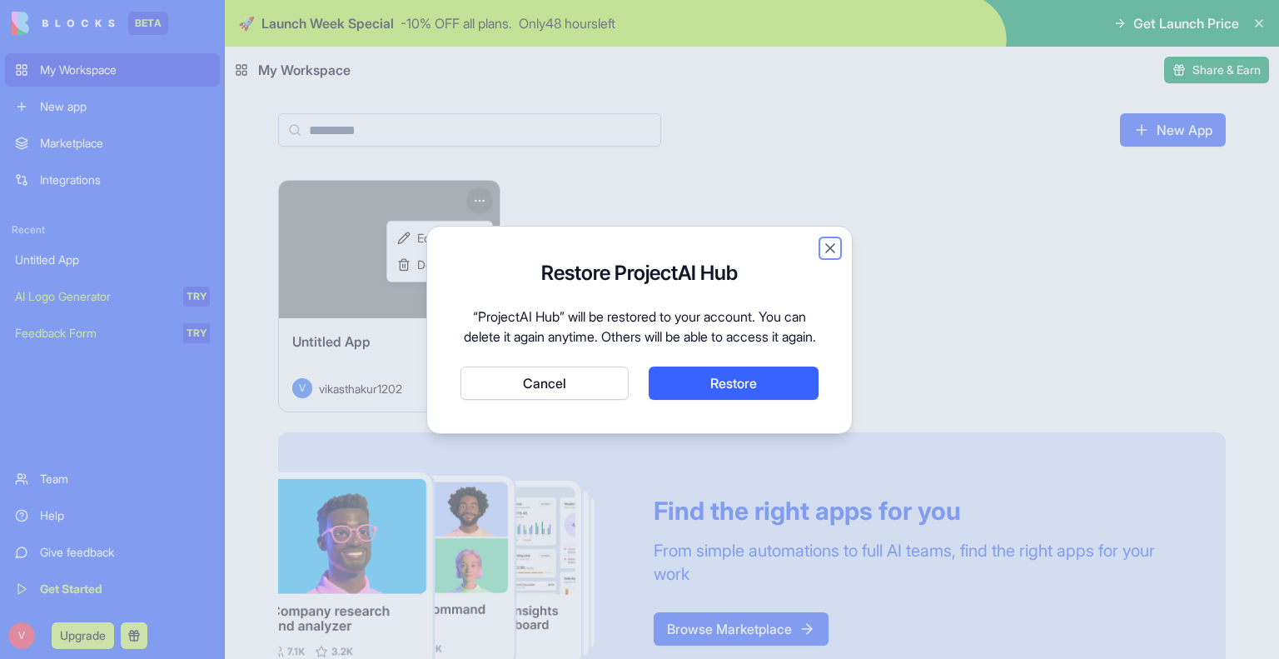
click at [830, 240] on button "Close" at bounding box center [830, 248] width 17 height 17
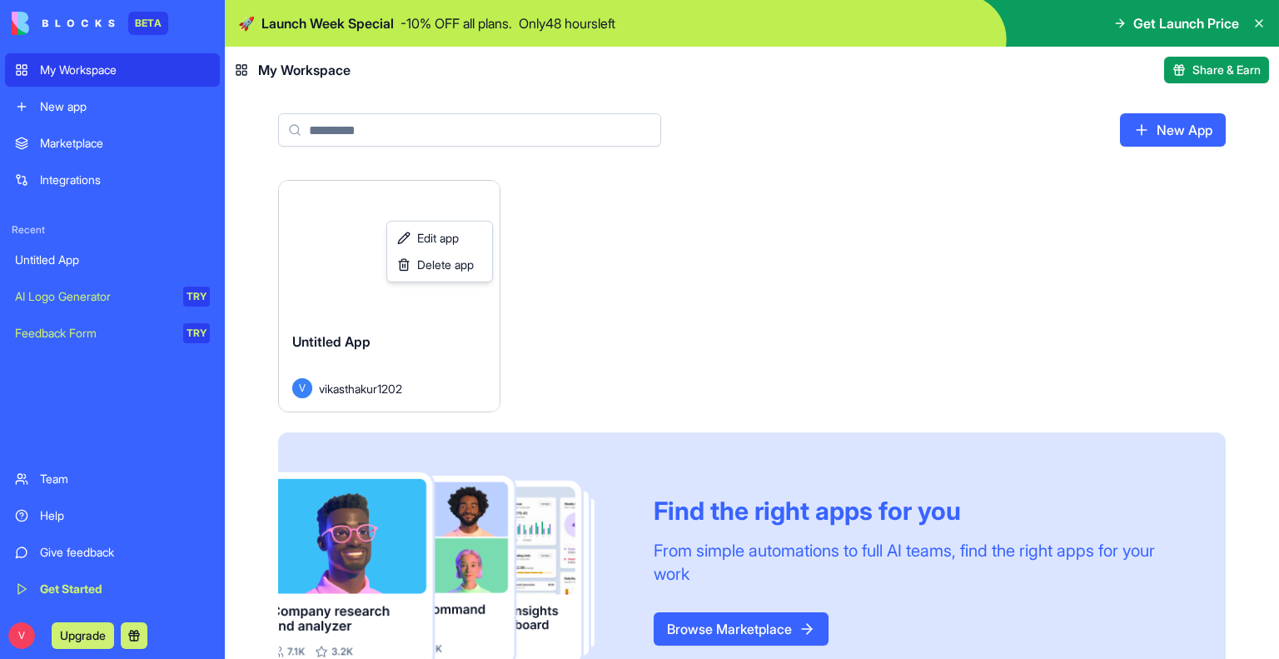
click at [830, 238] on html "BETA My Workspace New app Marketplace Integrations Recent Untitled App AI Logo …" at bounding box center [639, 329] width 1279 height 659
click at [920, 379] on div "Launch Untitled App V vikasthakur1202 Find the right apps for you From simple a…" at bounding box center [752, 444] width 948 height 529
click at [1259, 24] on icon at bounding box center [1259, 23] width 7 height 7
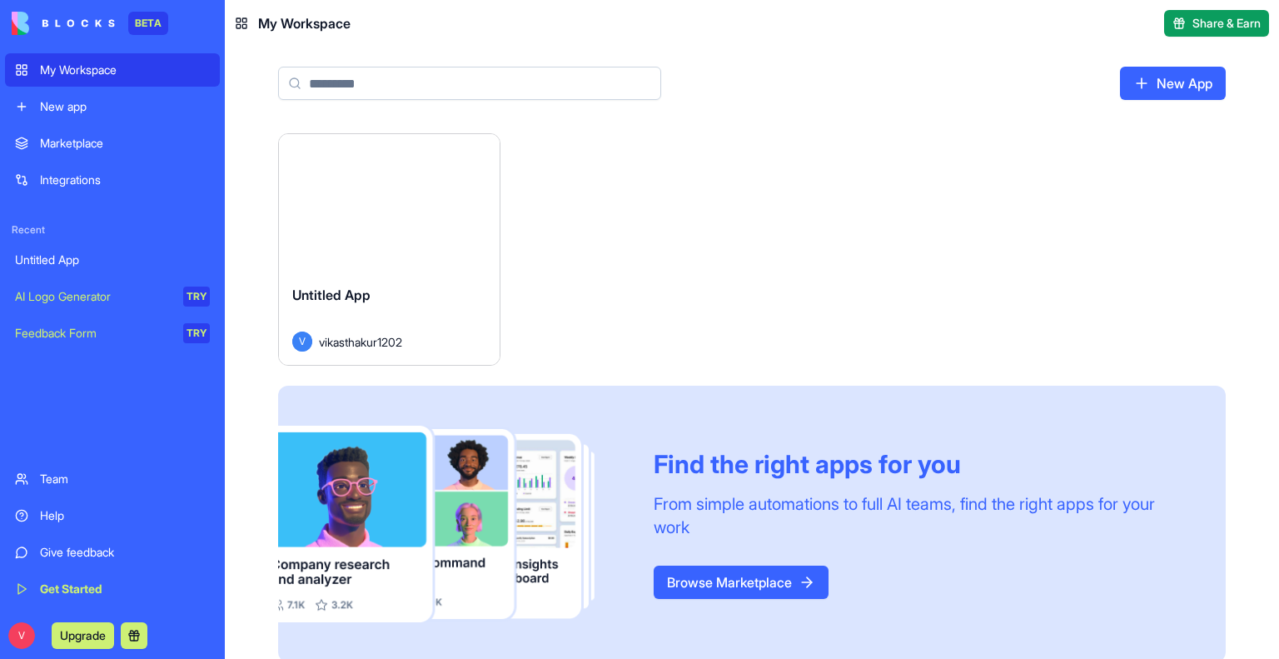
click at [727, 207] on div "Launch Untitled App V vikasthakur1202 Find the right apps for you From simple a…" at bounding box center [752, 397] width 948 height 529
click at [246, 33] on header "My Workspace Share & Earn" at bounding box center [752, 23] width 1054 height 47
click at [242, 26] on icon at bounding box center [241, 23] width 13 height 13
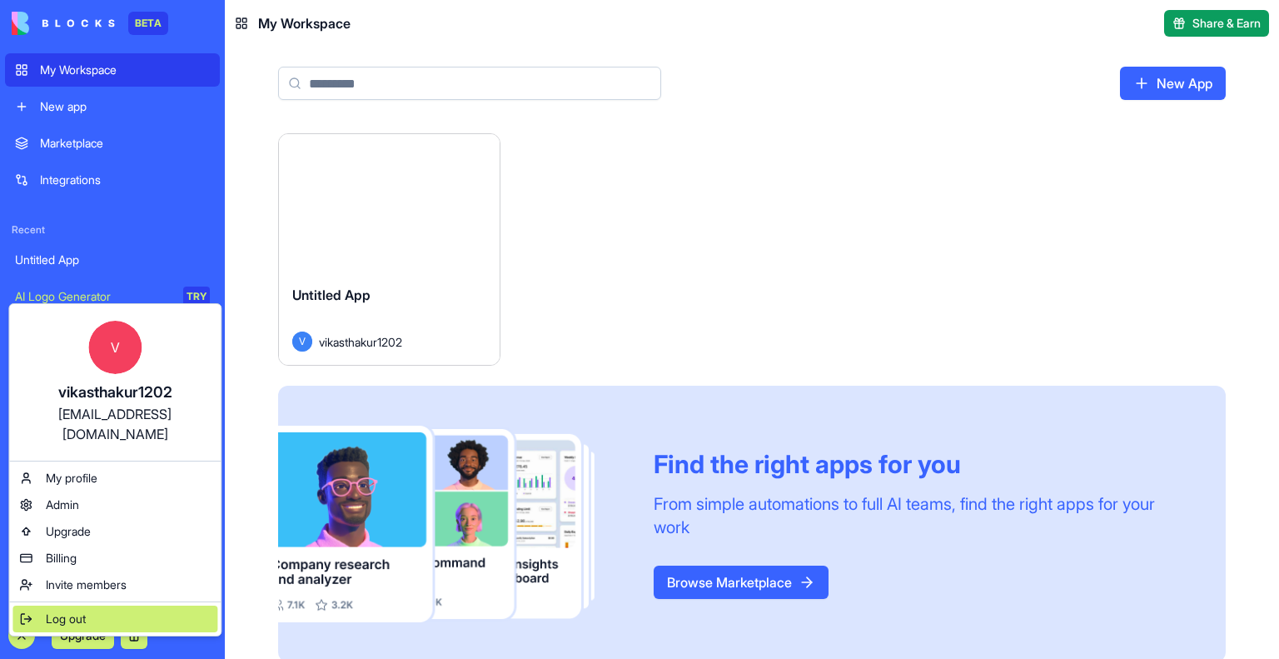
click at [81, 611] on span "Log out" at bounding box center [66, 619] width 40 height 17
